Goal: Task Accomplishment & Management: Use online tool/utility

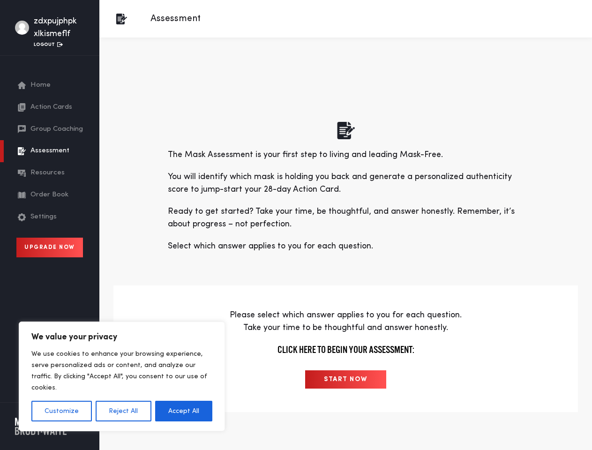
click at [296, 225] on p "Ready to get started? Take your time, be thoughtful, and answer honestly. Remem…" at bounding box center [346, 217] width 356 height 25
click at [61, 411] on button "Customize" at bounding box center [61, 411] width 60 height 21
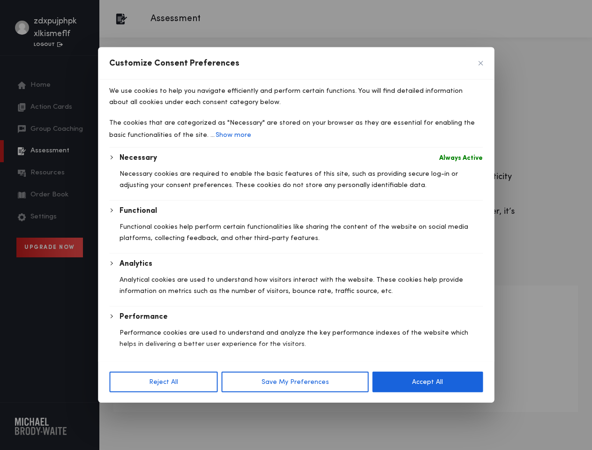
click at [123, 411] on body "We value your privacy We use cookies to enhance your browsing experience, serve…" at bounding box center [296, 248] width 592 height 496
click at [184, 411] on div at bounding box center [296, 225] width 592 height 450
click at [345, 379] on button "Save My Preferences" at bounding box center [295, 381] width 147 height 21
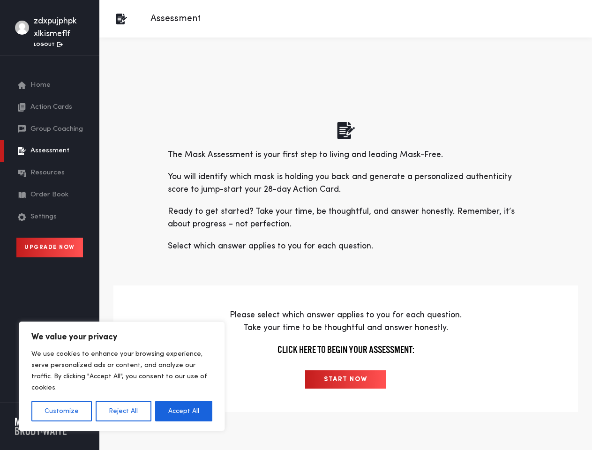
click at [296, 225] on p "Ready to get started? Take your time, be thoughtful, and answer honestly. Remem…" at bounding box center [346, 217] width 356 height 25
click at [61, 411] on button "Customize" at bounding box center [61, 411] width 60 height 21
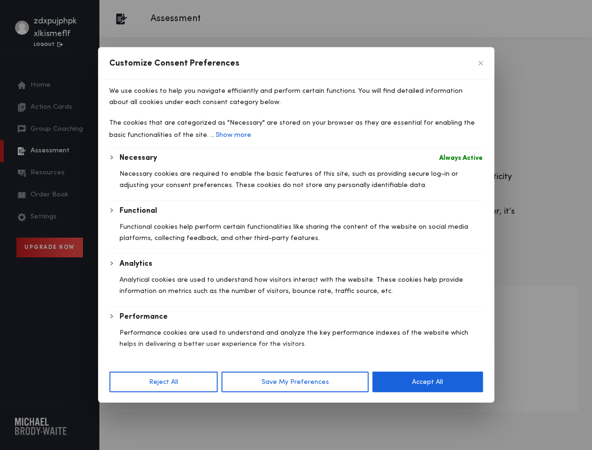
click at [123, 402] on div "Customize Consent Preferences We use cookies to help you navigate efficiently a…" at bounding box center [296, 224] width 396 height 355
click at [184, 411] on div at bounding box center [296, 225] width 592 height 450
click at [345, 379] on button "Save My Preferences" at bounding box center [295, 381] width 147 height 21
